Goal: Information Seeking & Learning: Learn about a topic

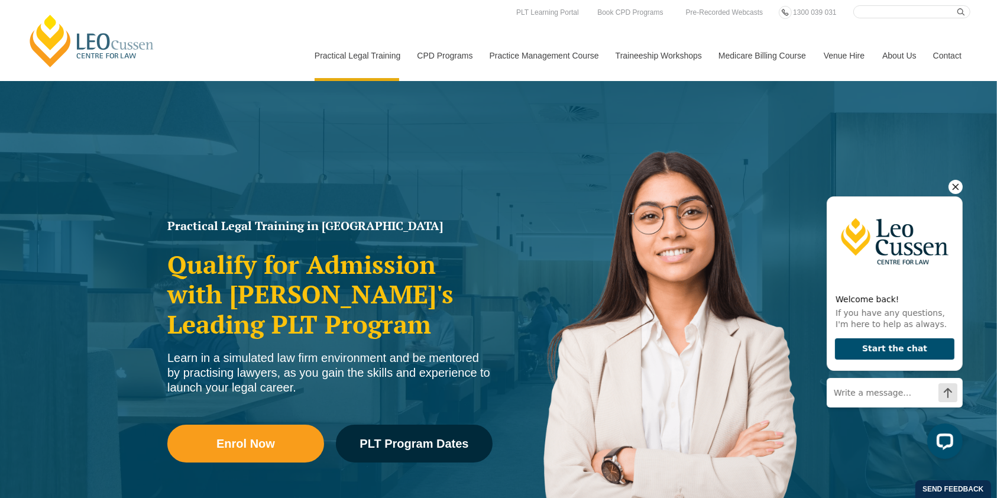
click at [955, 184] on icon "Hide greeting" at bounding box center [955, 186] width 7 height 7
